Goal: Task Accomplishment & Management: Complete application form

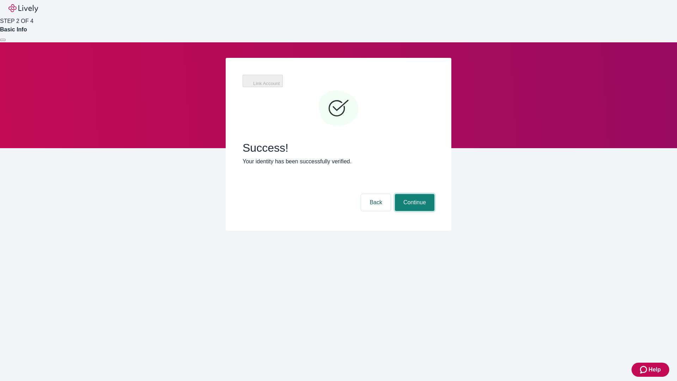
click at [414, 194] on button "Continue" at bounding box center [414, 202] width 39 height 17
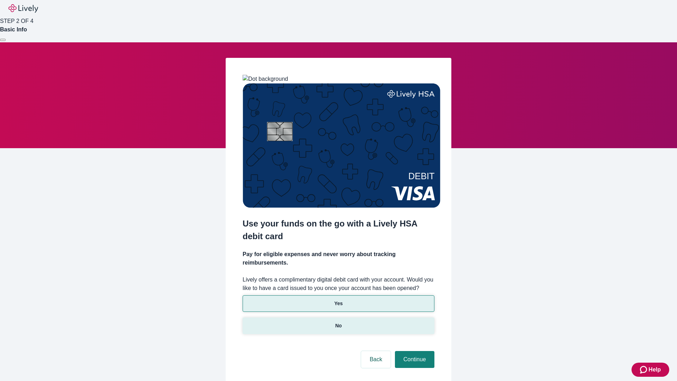
click at [338, 322] on p "No" at bounding box center [338, 325] width 7 height 7
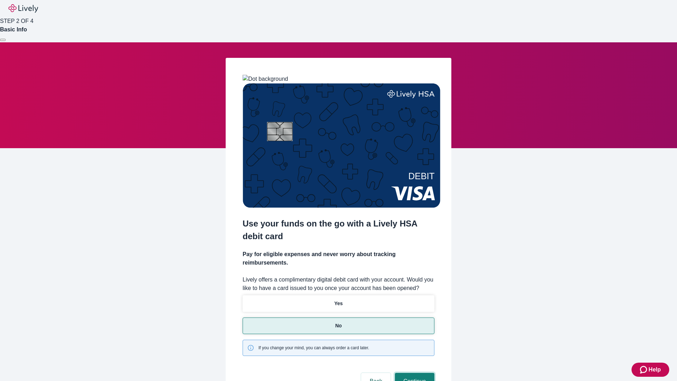
click at [414, 373] on button "Continue" at bounding box center [414, 381] width 39 height 17
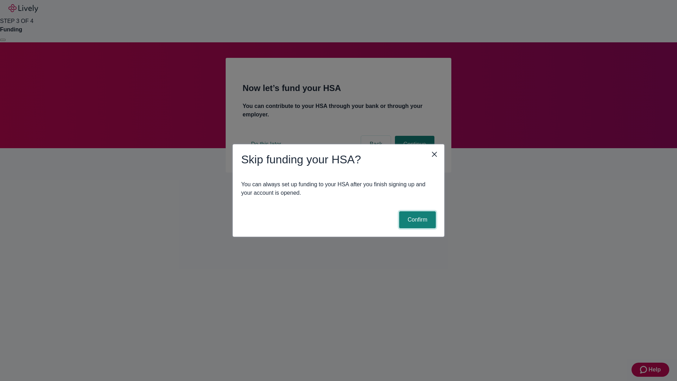
click at [416, 220] on button "Confirm" at bounding box center [417, 219] width 37 height 17
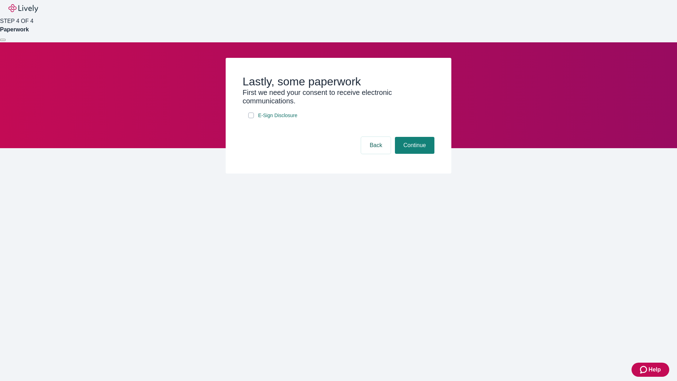
click at [251, 118] on input "E-Sign Disclosure" at bounding box center [251, 115] width 6 height 6
checkbox input "true"
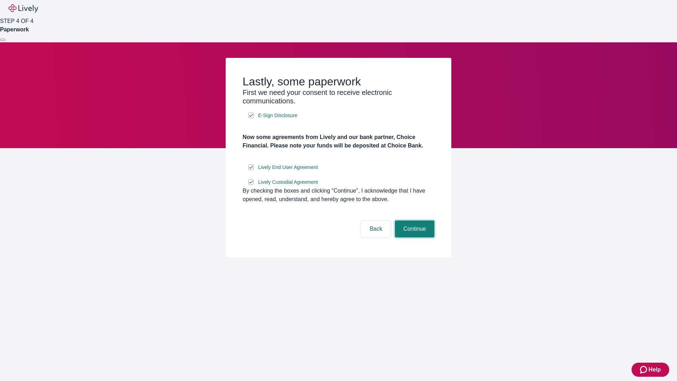
click at [414, 237] on button "Continue" at bounding box center [414, 228] width 39 height 17
